Goal: Transaction & Acquisition: Purchase product/service

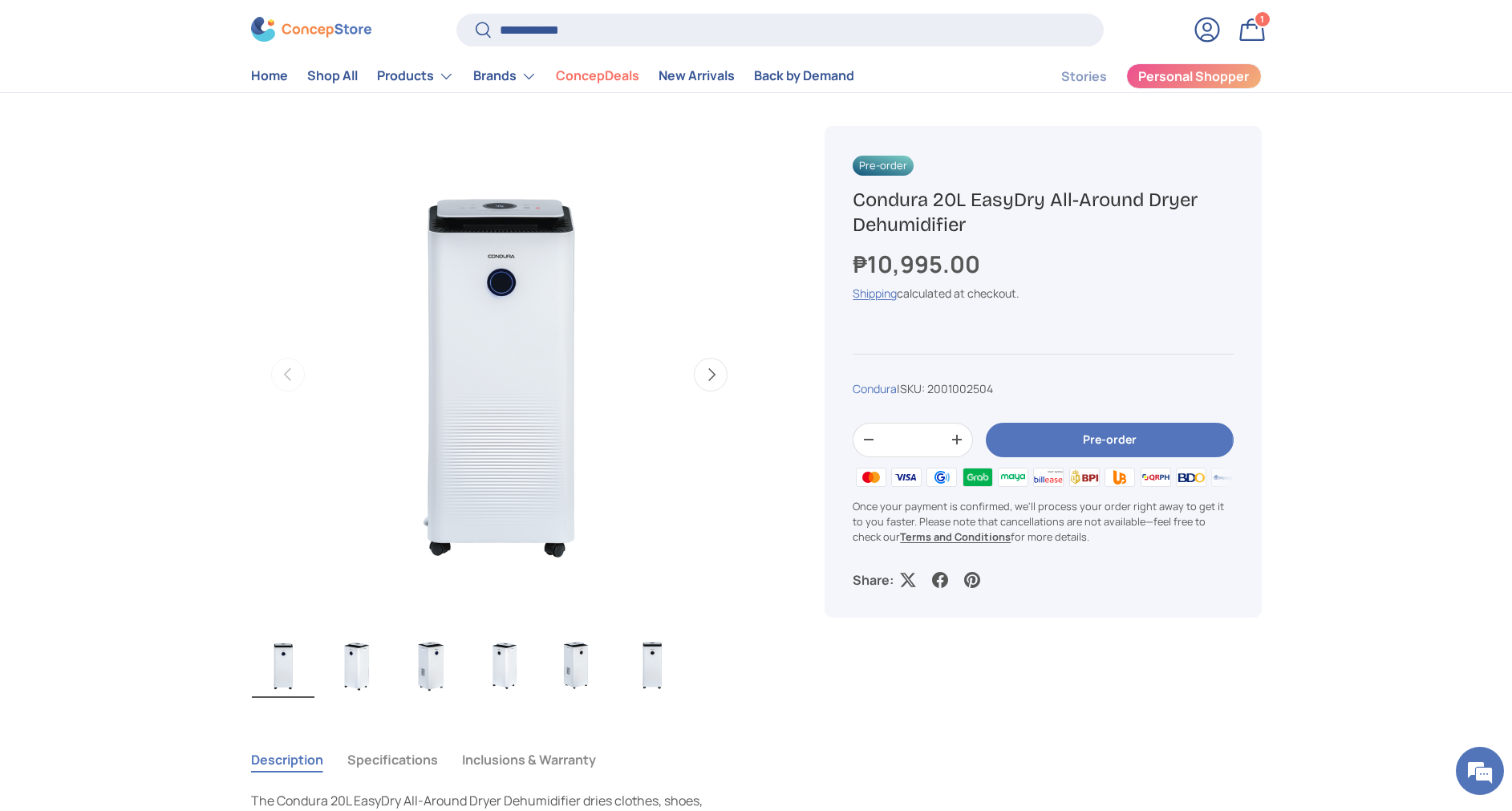
type input "**********"
click at [456, 13] on button "Search" at bounding box center [474, 32] width 36 height 38
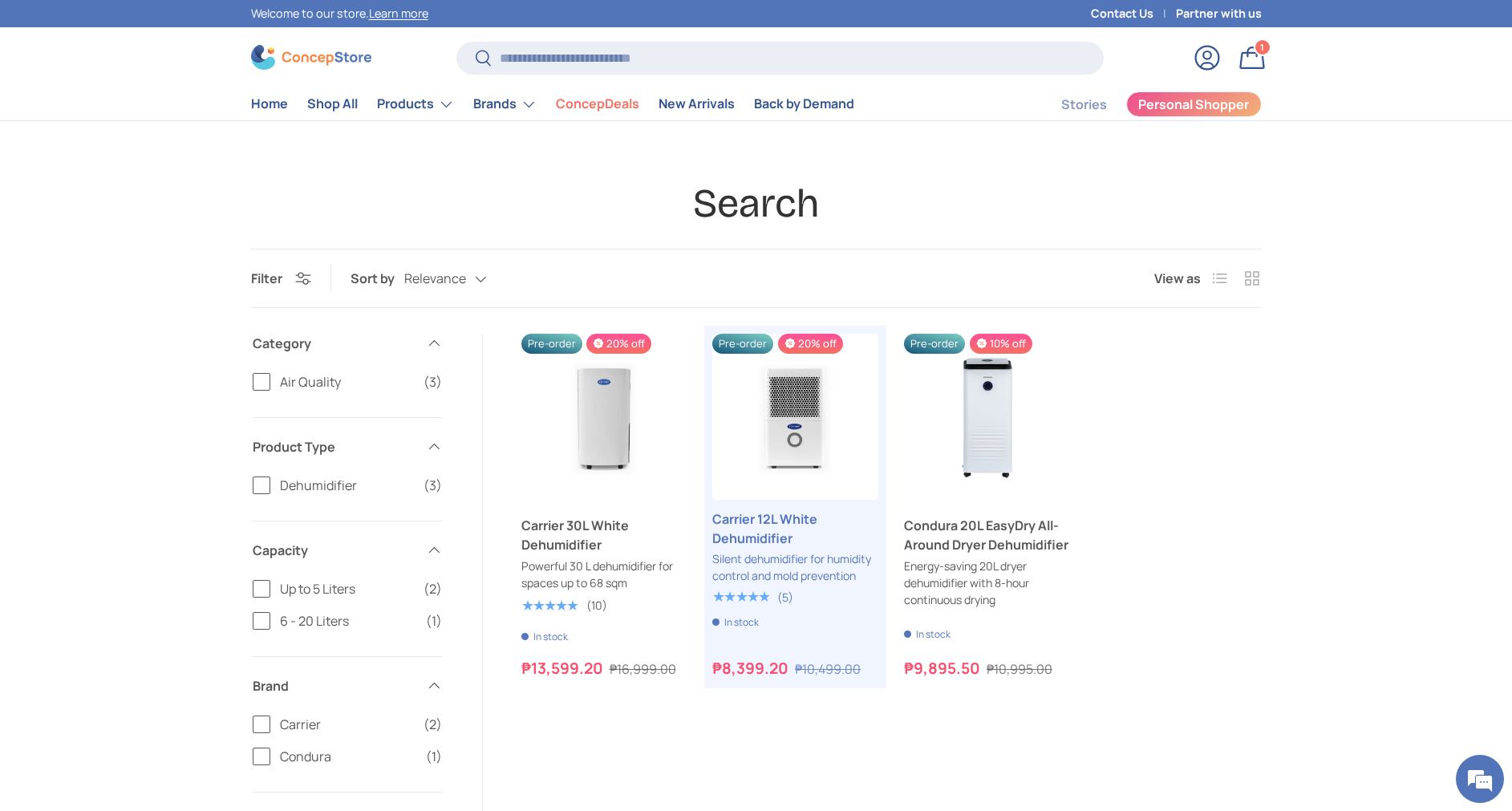
click at [1210, 554] on ul "Previous Next Pre-order 20% off Carrier 30L White Dehumidifier Powerful 30 L de…" at bounding box center [891, 508] width 741 height 347
click at [912, 763] on div "Previous Next Pre-order 20% off Carrier 30L White Dehumidifier Powerful 30 L de…" at bounding box center [891, 716] width 741 height 764
